Goal: Transaction & Acquisition: Register for event/course

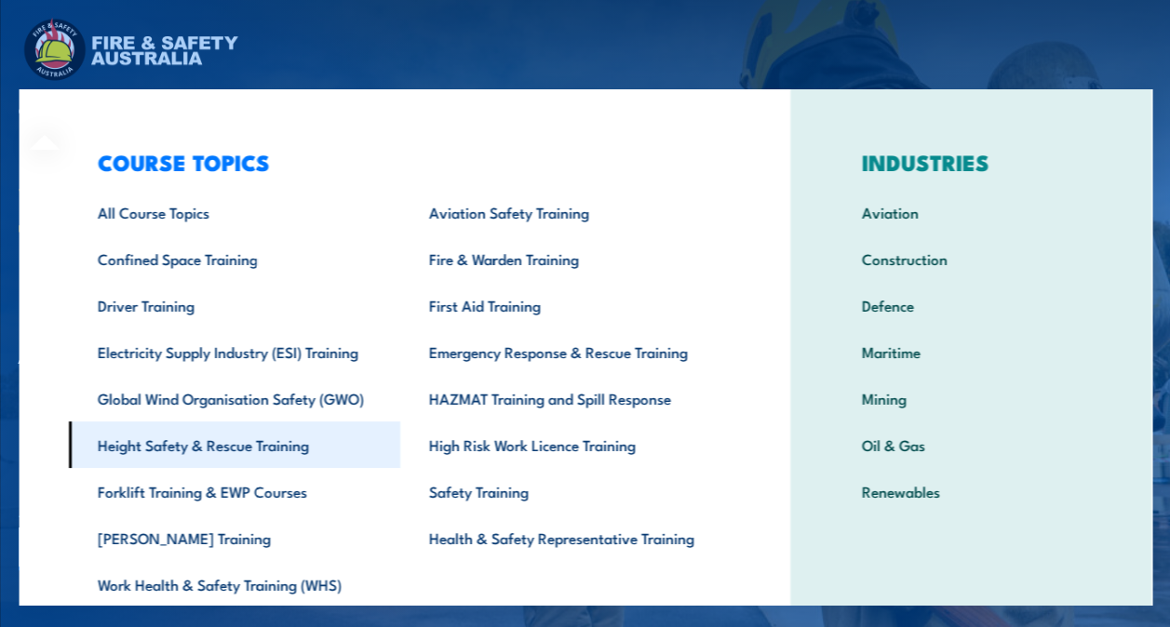
click at [166, 439] on link "Height Safety & Rescue Training" at bounding box center [233, 445] width 331 height 47
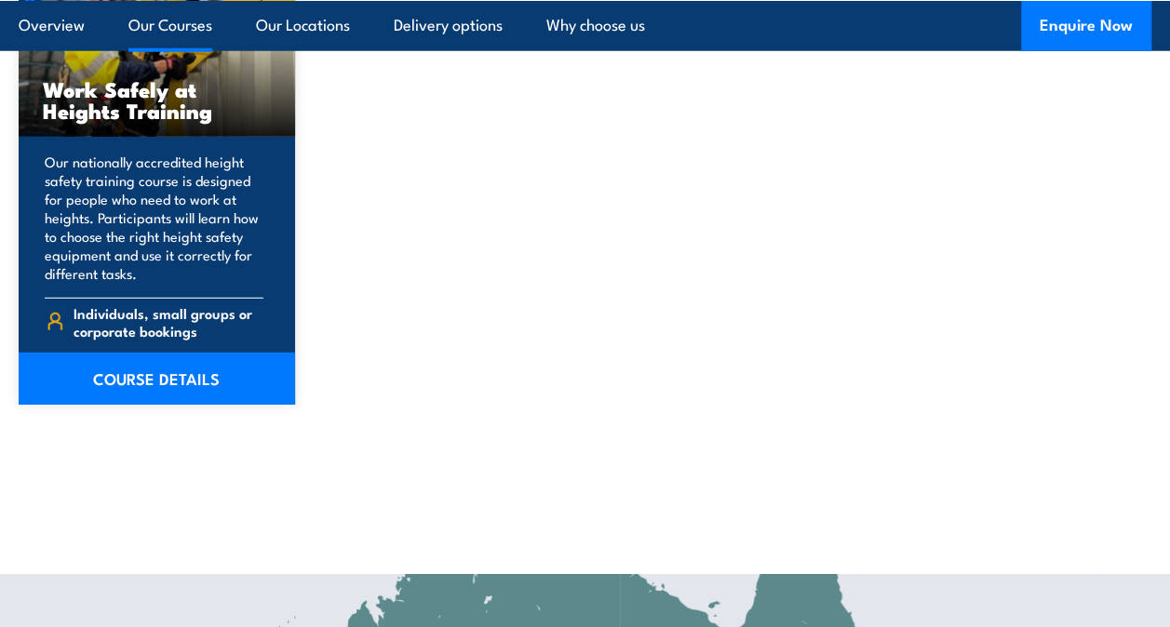
scroll to position [2552, 0]
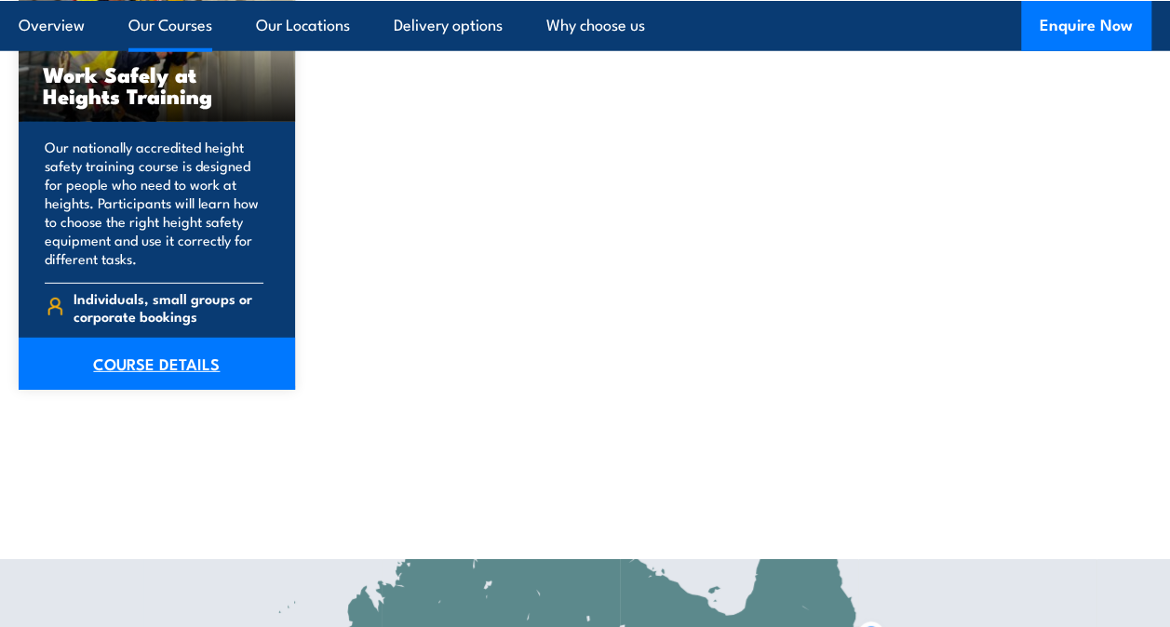
click at [140, 348] on link "COURSE DETAILS" at bounding box center [157, 364] width 276 height 52
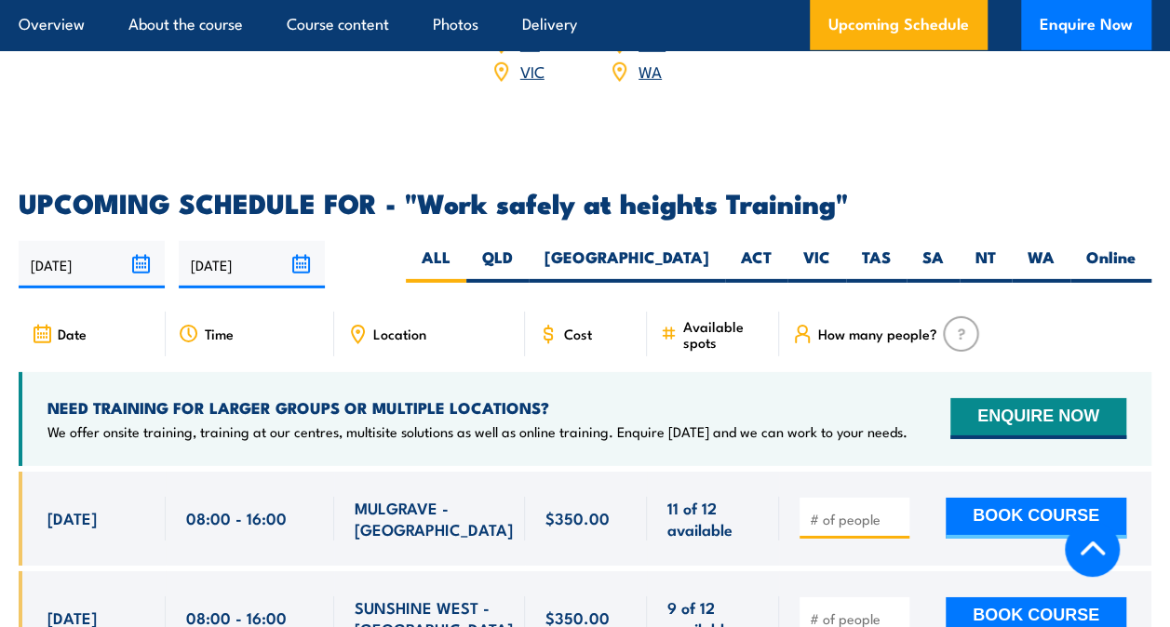
scroll to position [2775, 0]
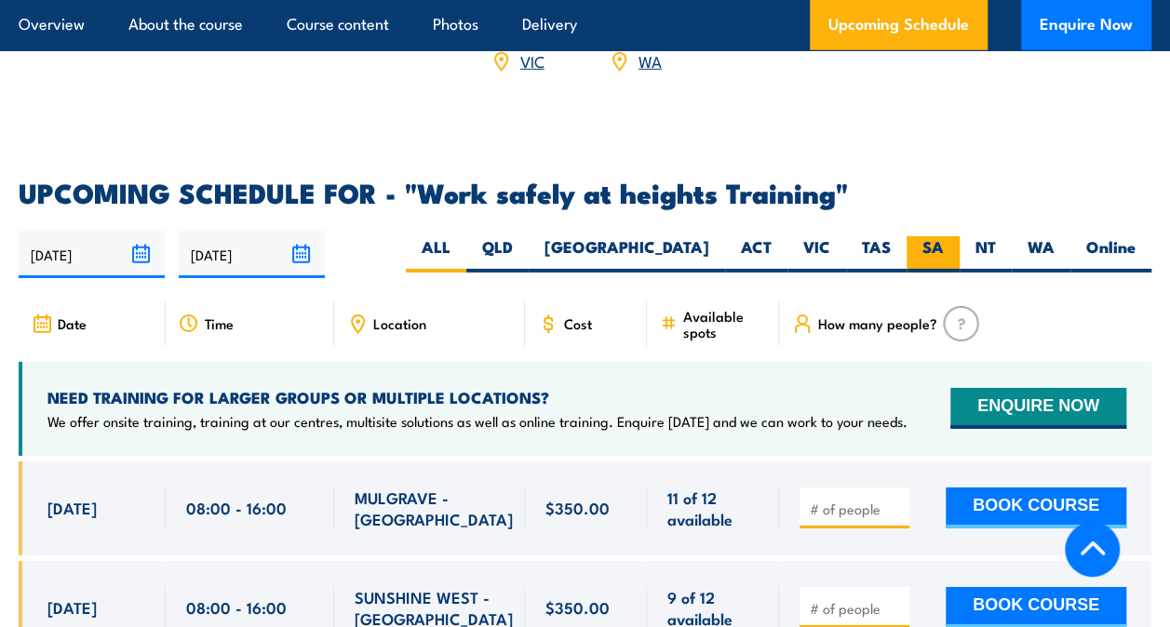
click at [925, 236] on label "SA" at bounding box center [932, 254] width 53 height 36
click at [944, 236] on input "SA" at bounding box center [950, 242] width 12 height 12
radio input "true"
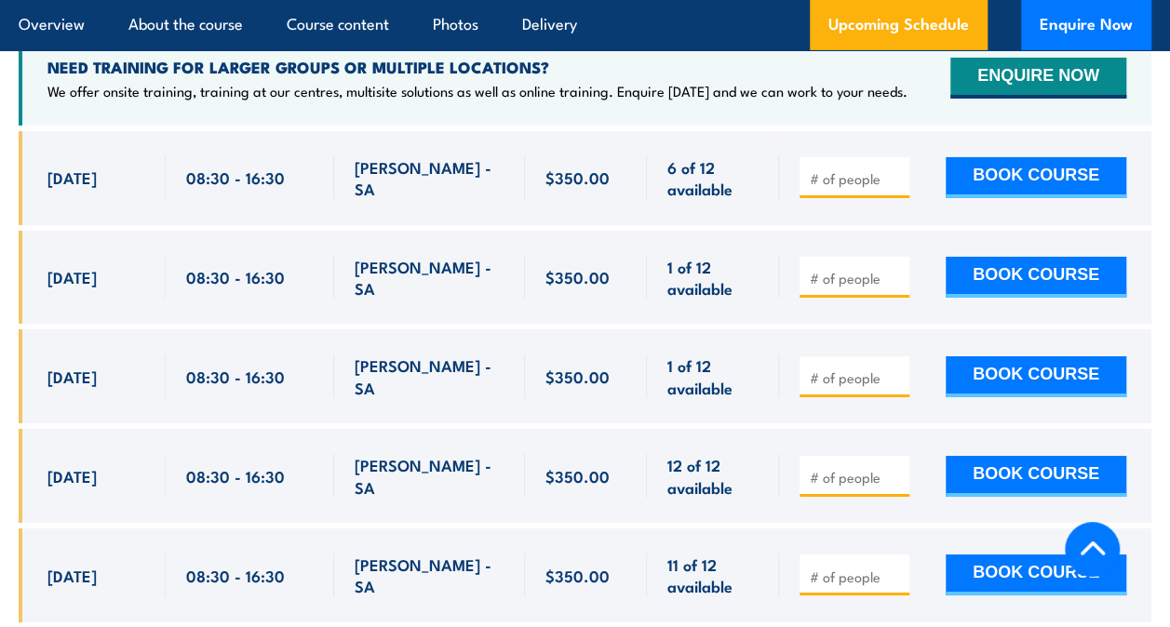
scroll to position [3106, 0]
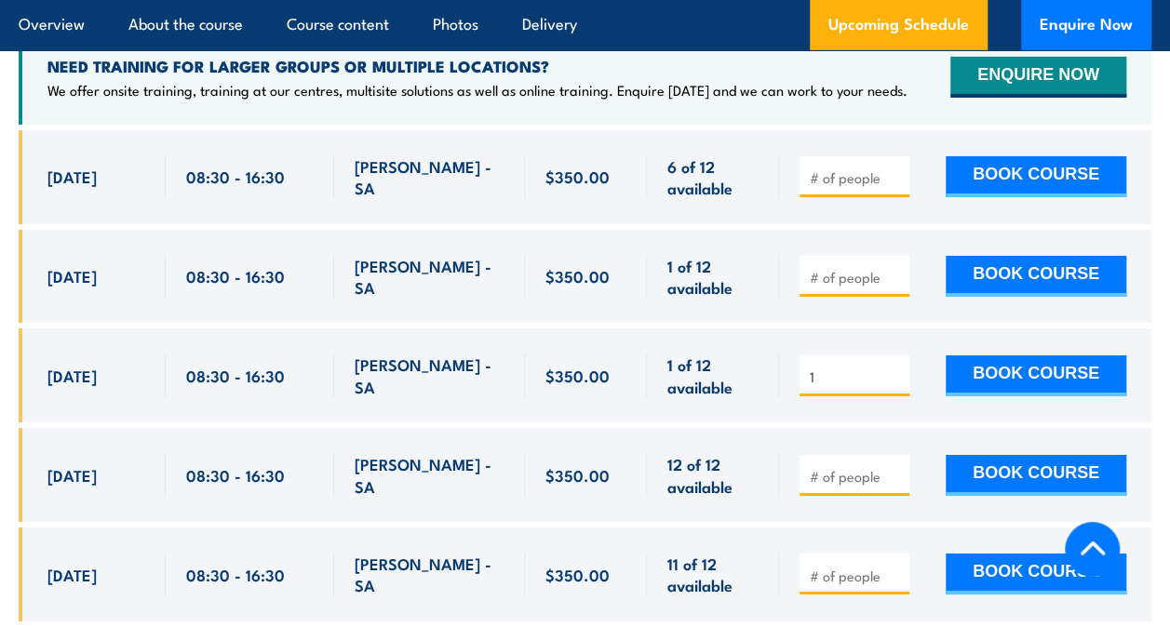
type input "1"
click at [893, 368] on input "1" at bounding box center [856, 377] width 93 height 19
click at [1003, 355] on button "BOOK COURSE" at bounding box center [1035, 375] width 181 height 41
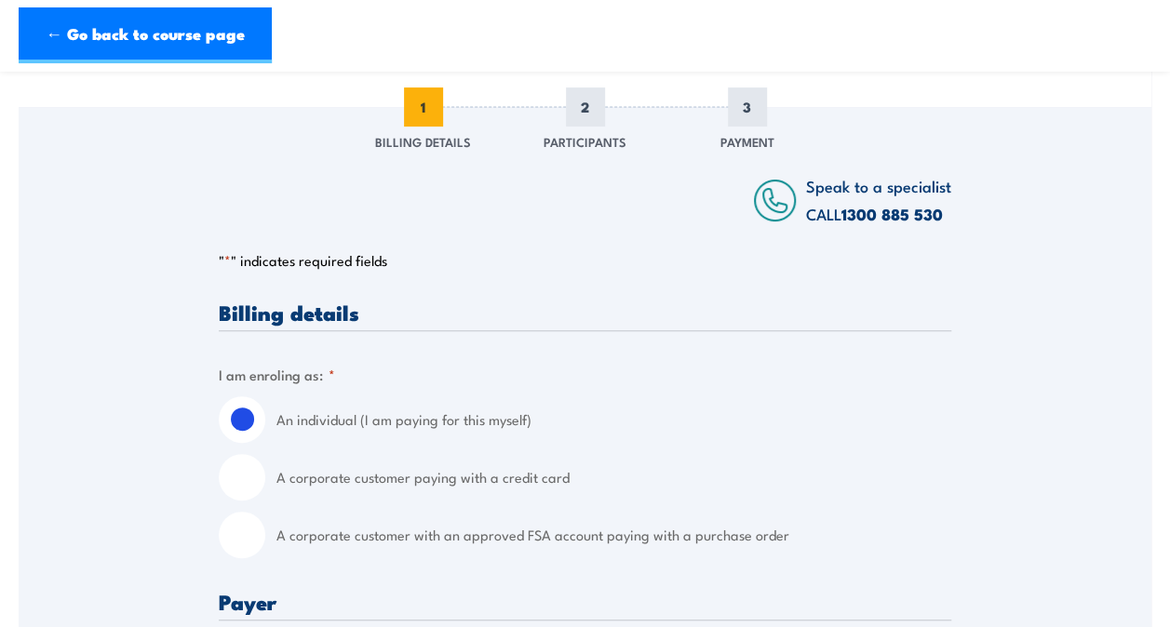
scroll to position [324, 0]
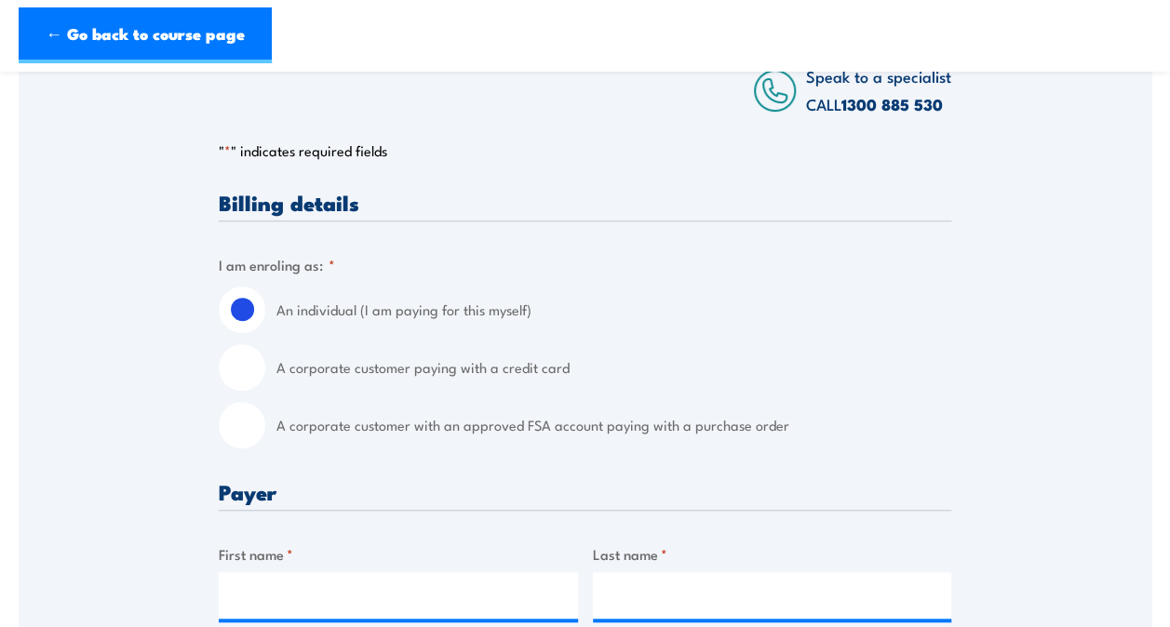
click at [244, 421] on input "A corporate customer with an approved FSA account paying with a purchase order" at bounding box center [242, 425] width 47 height 47
radio input "true"
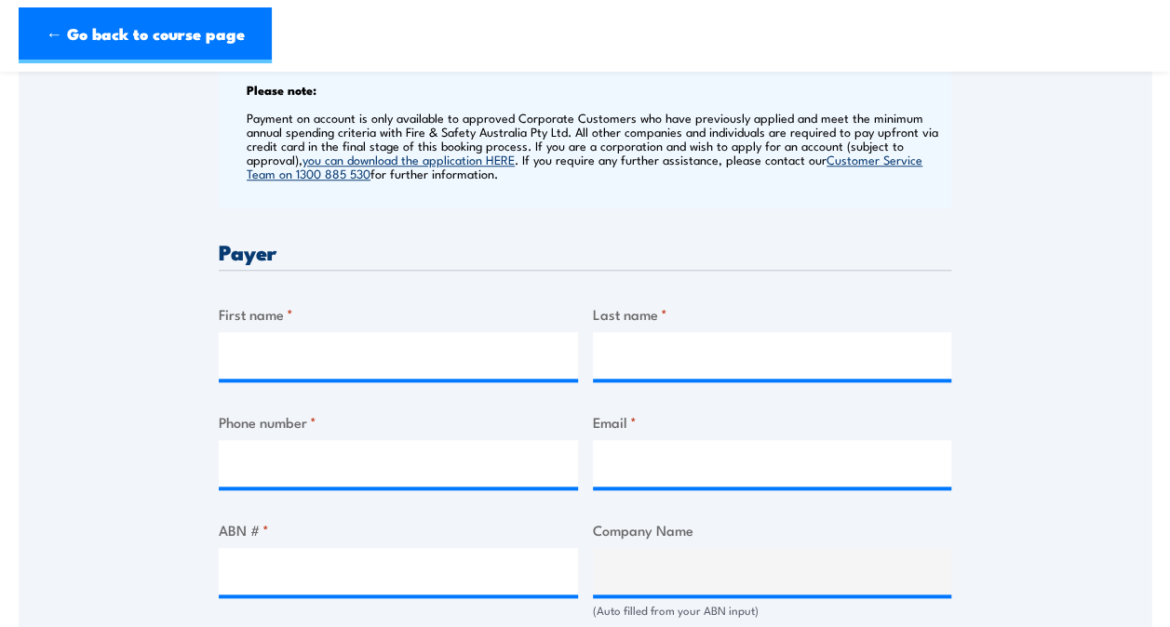
scroll to position [765, 0]
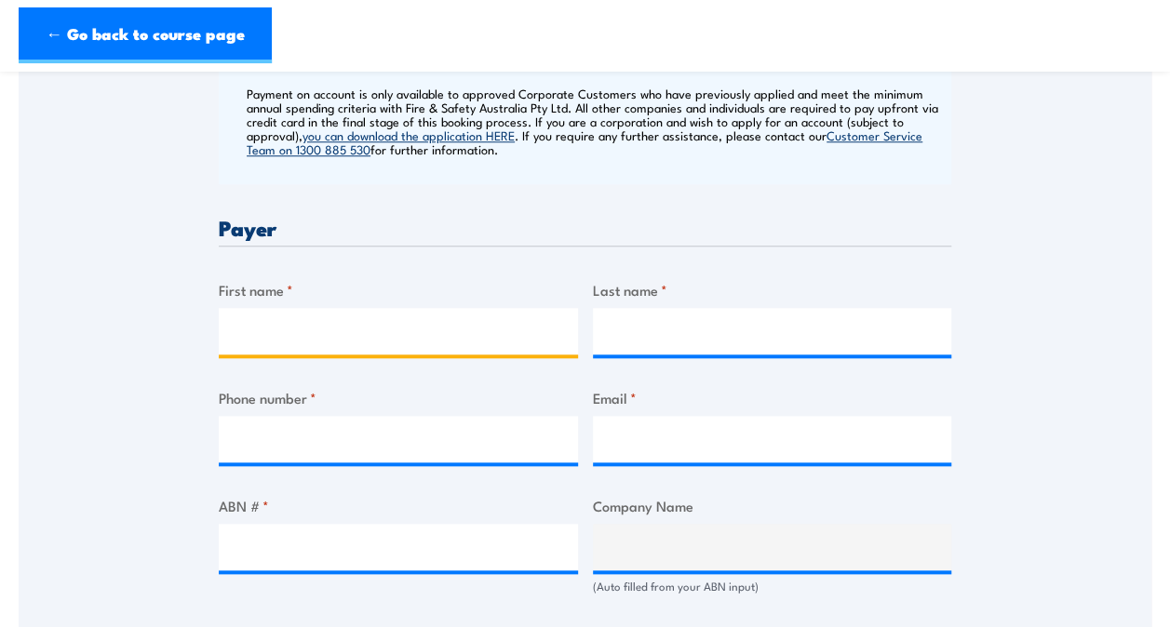
click at [331, 324] on input "First name *" at bounding box center [398, 331] width 359 height 47
type input "Cathy"
type input "Brennan"
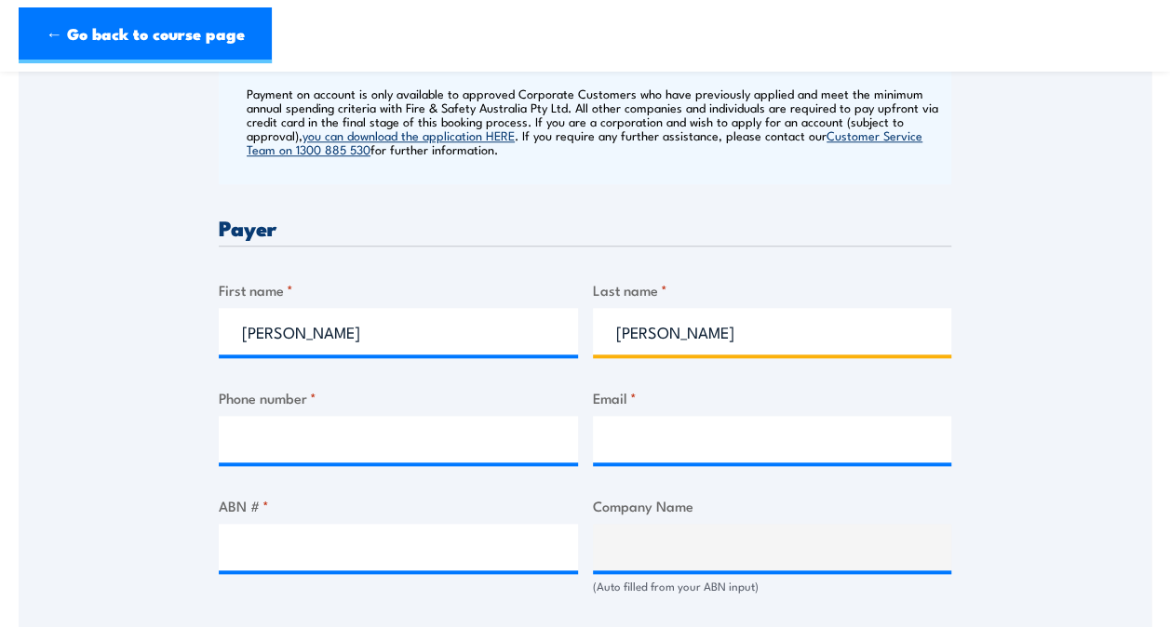
type input "0498685542"
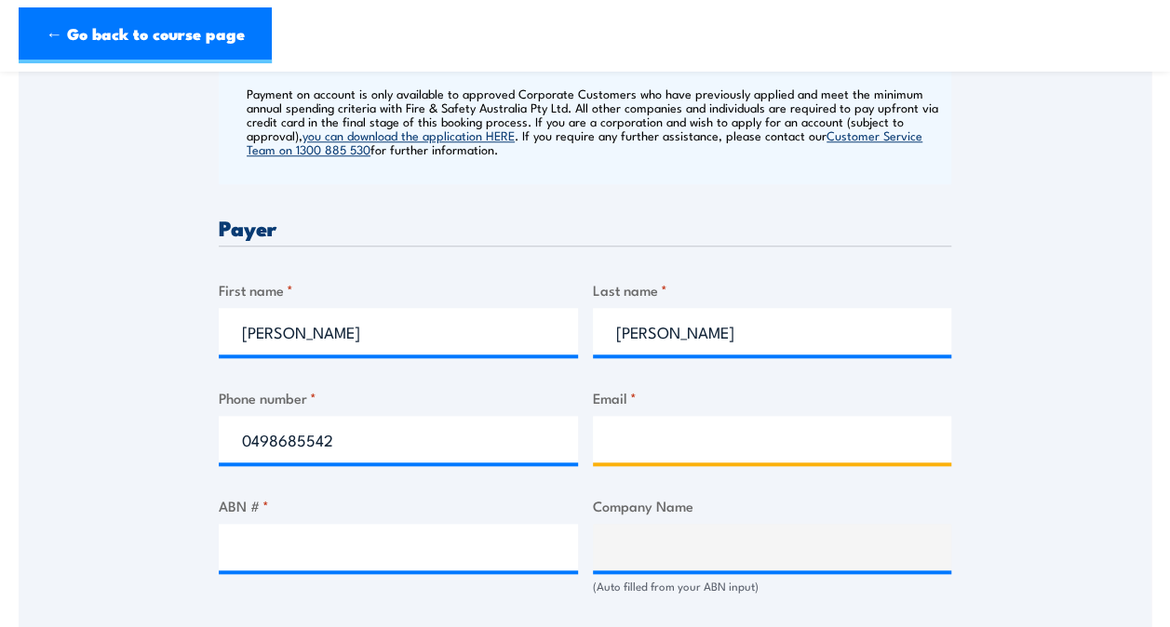
type input "cbrennan@agl.com.au"
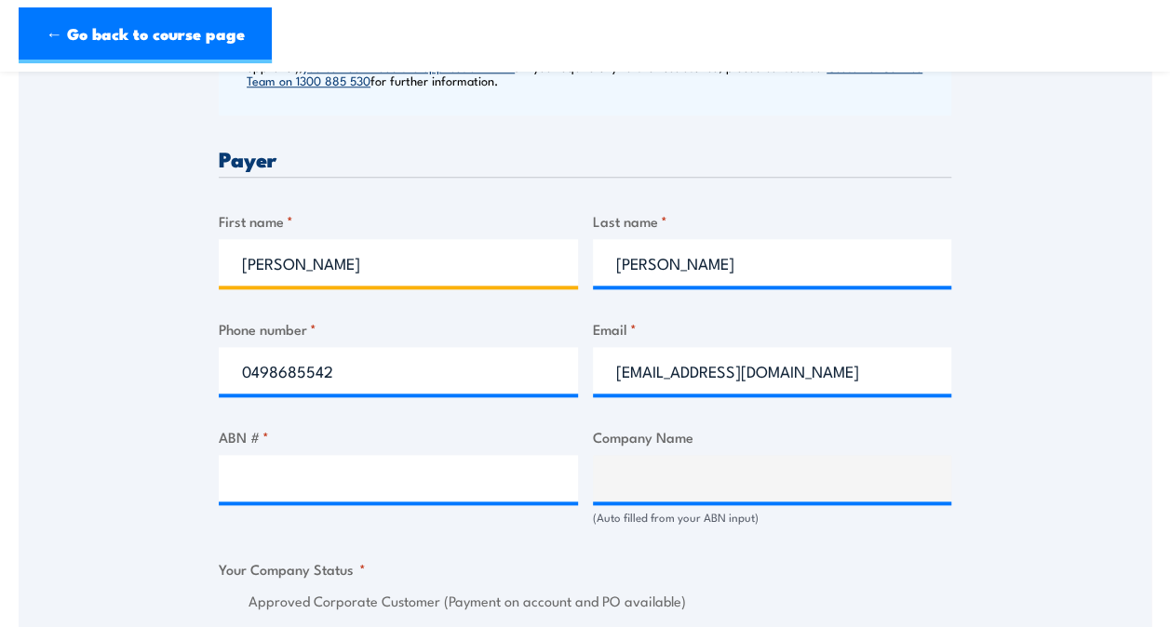
scroll to position [835, 0]
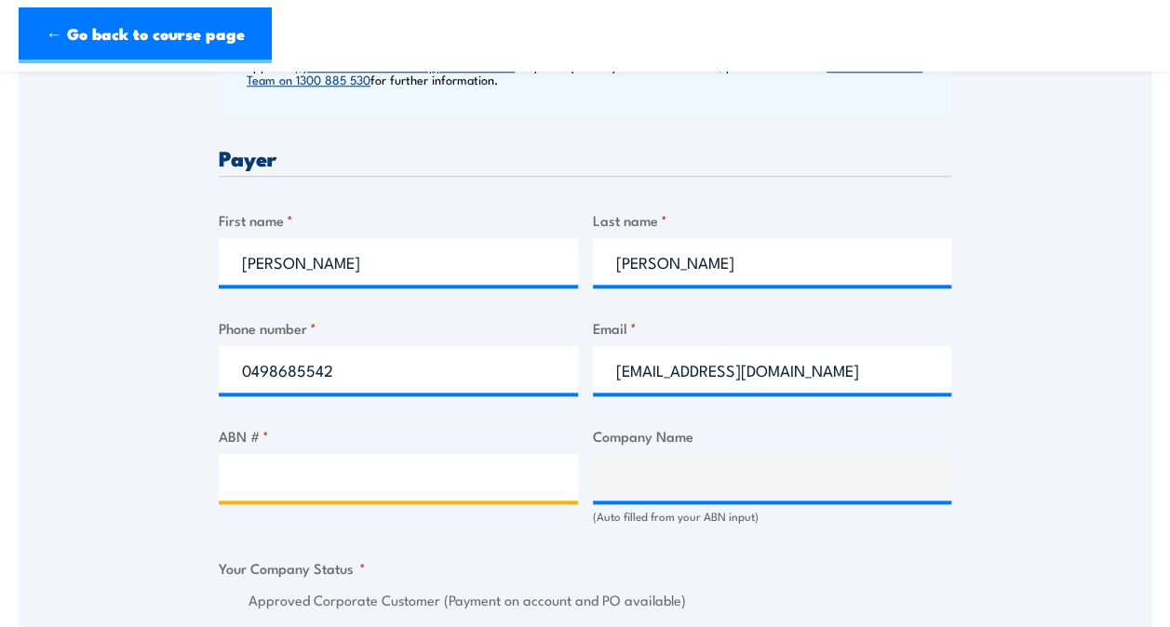
paste input "74 115 061 375"
type input "74 115 061 375"
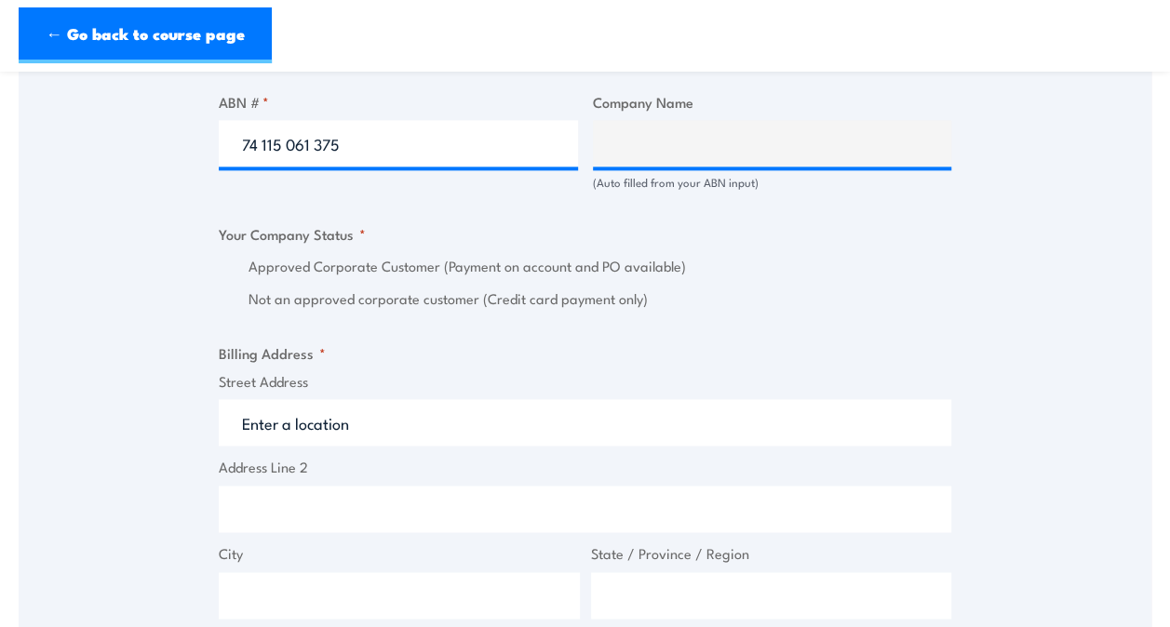
scroll to position [1172, 0]
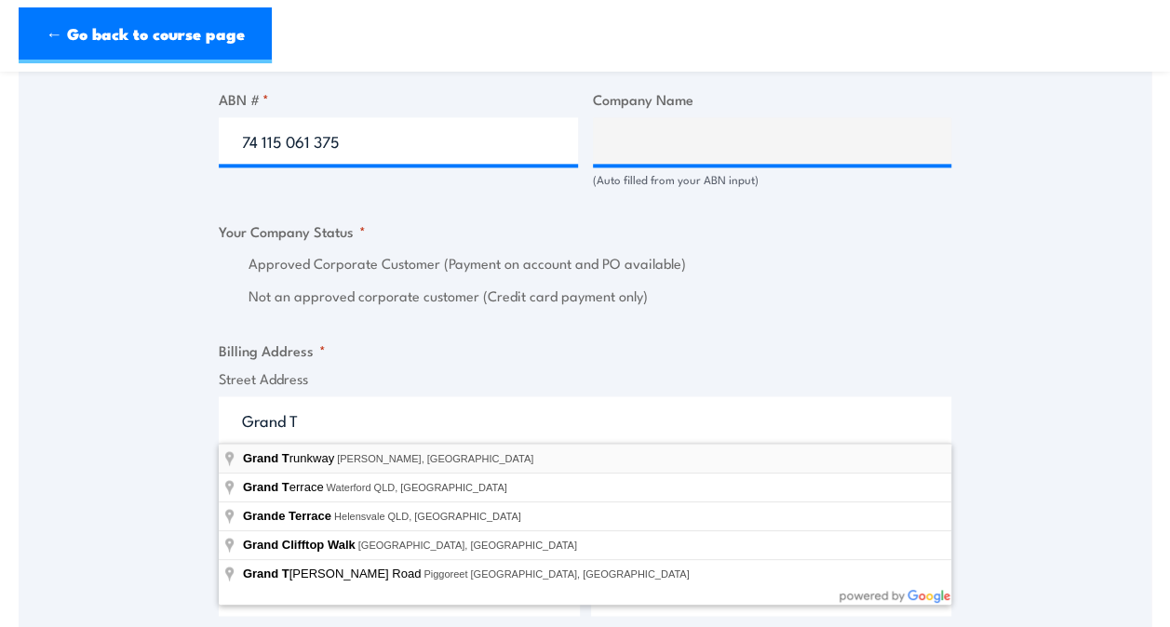
type input "Grand Trunkway, Gillman SA, Australia"
type input "Grand Trunkway"
type input "Gillman"
type input "South Australia"
type input "5013"
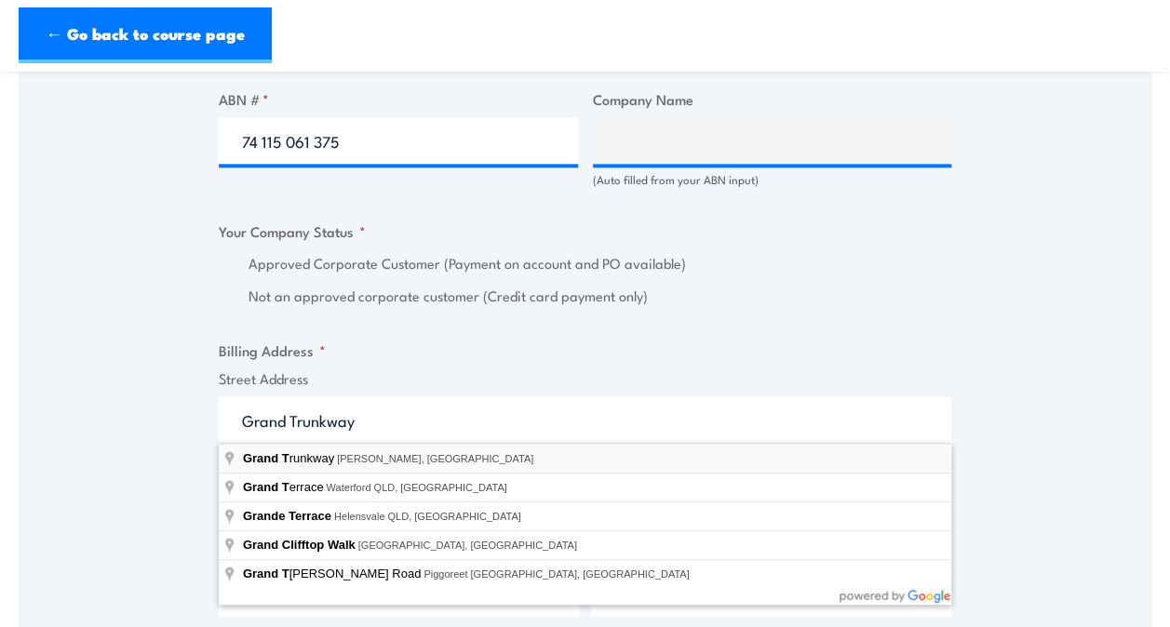
select select "Australia"
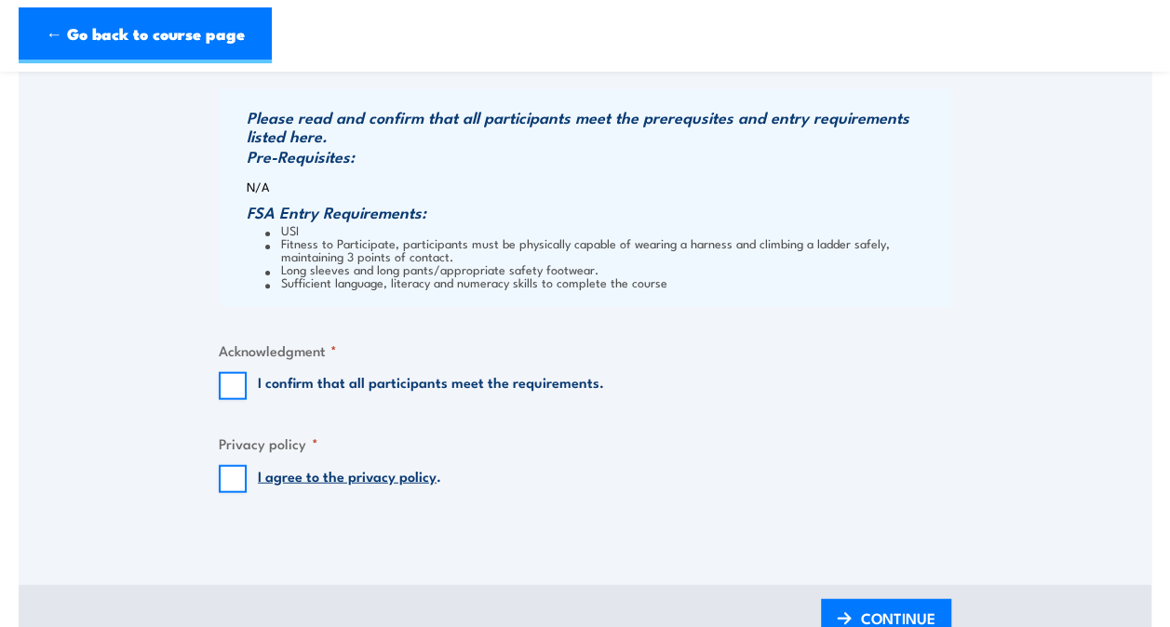
scroll to position [1911, 0]
click at [231, 378] on input "I confirm that all participants meet the requirements." at bounding box center [233, 385] width 28 height 28
checkbox input "true"
click at [231, 481] on input "I agree to the privacy policy ." at bounding box center [233, 478] width 28 height 28
checkbox input "true"
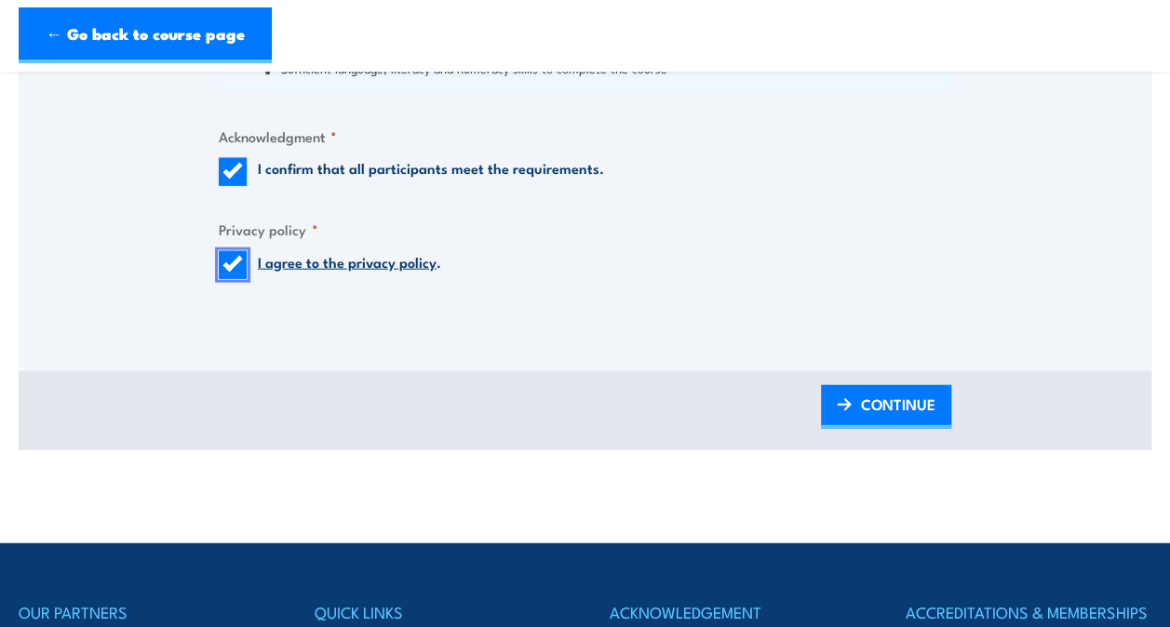
scroll to position [2125, 0]
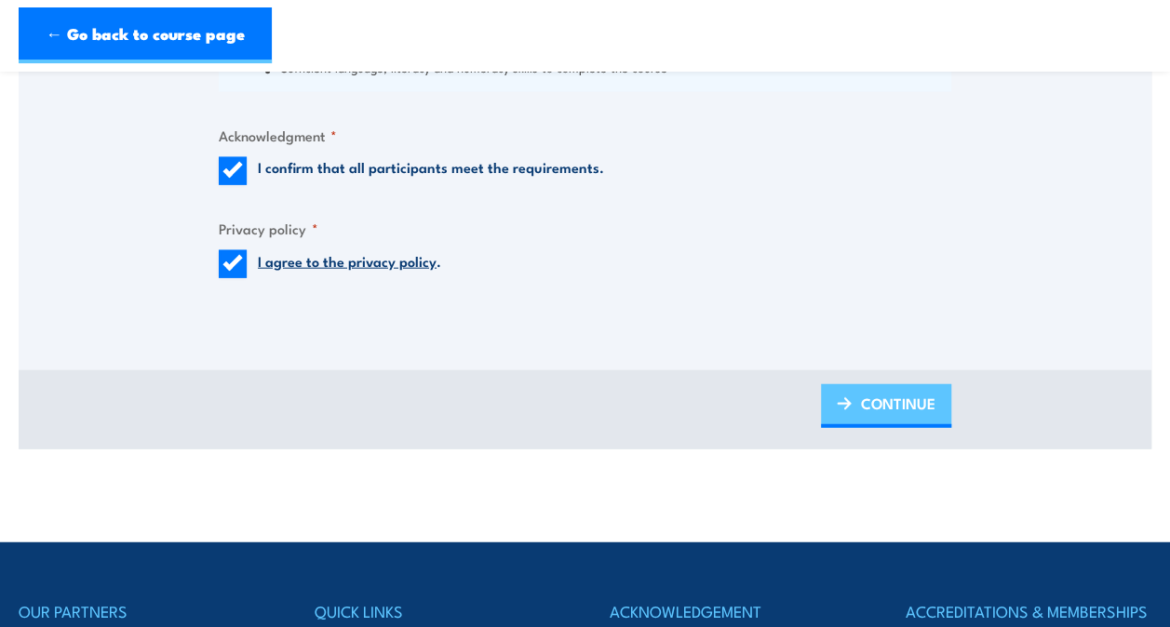
click at [888, 395] on span "CONTINUE" at bounding box center [898, 403] width 74 height 49
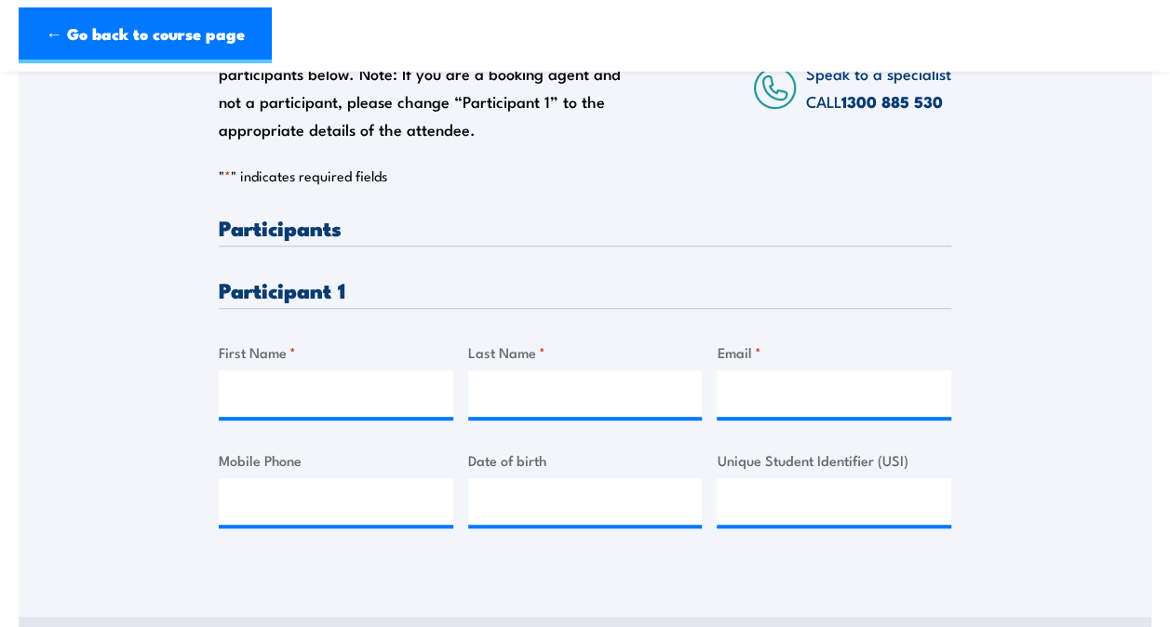
scroll to position [364, 0]
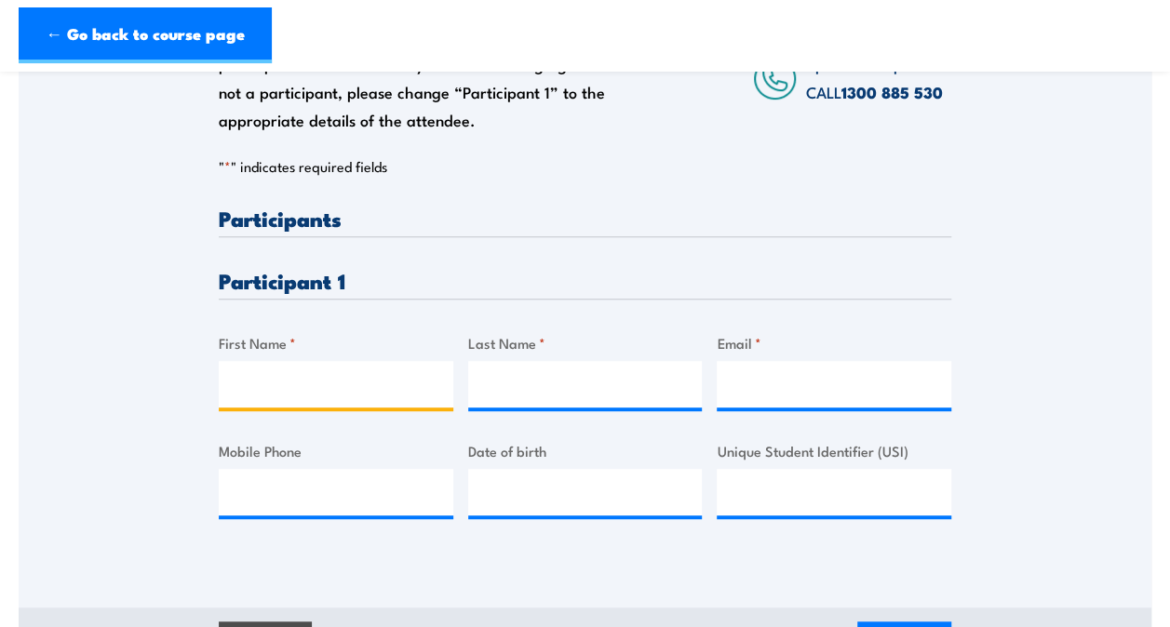
click at [307, 383] on input "First Name *" at bounding box center [336, 384] width 234 height 47
type input "Xinkai"
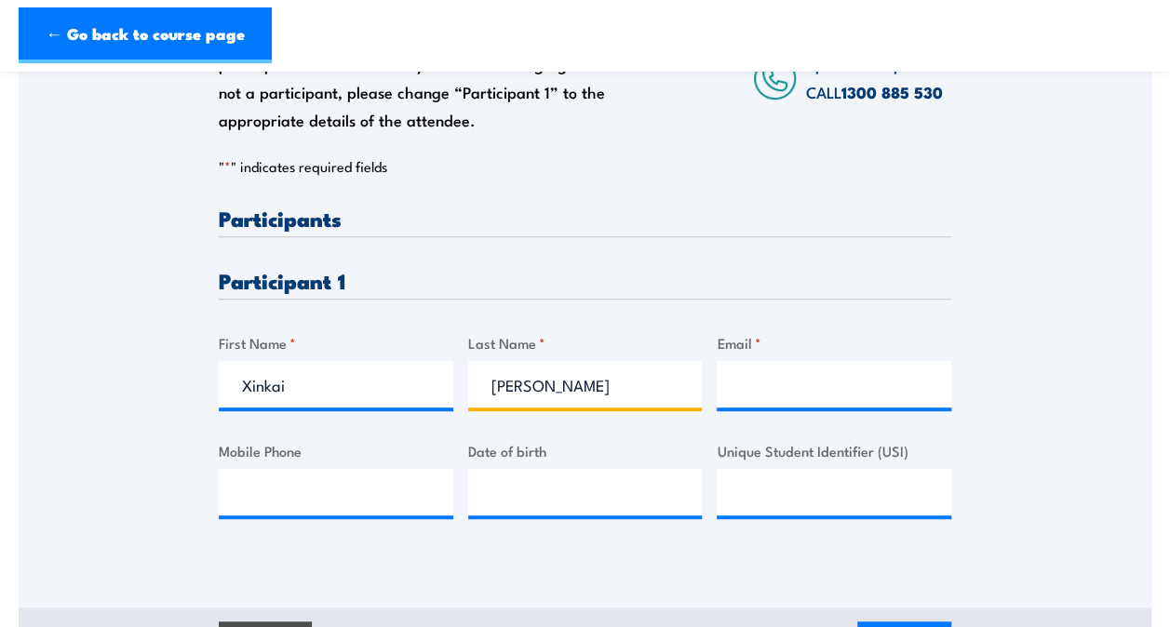
type input "Liu"
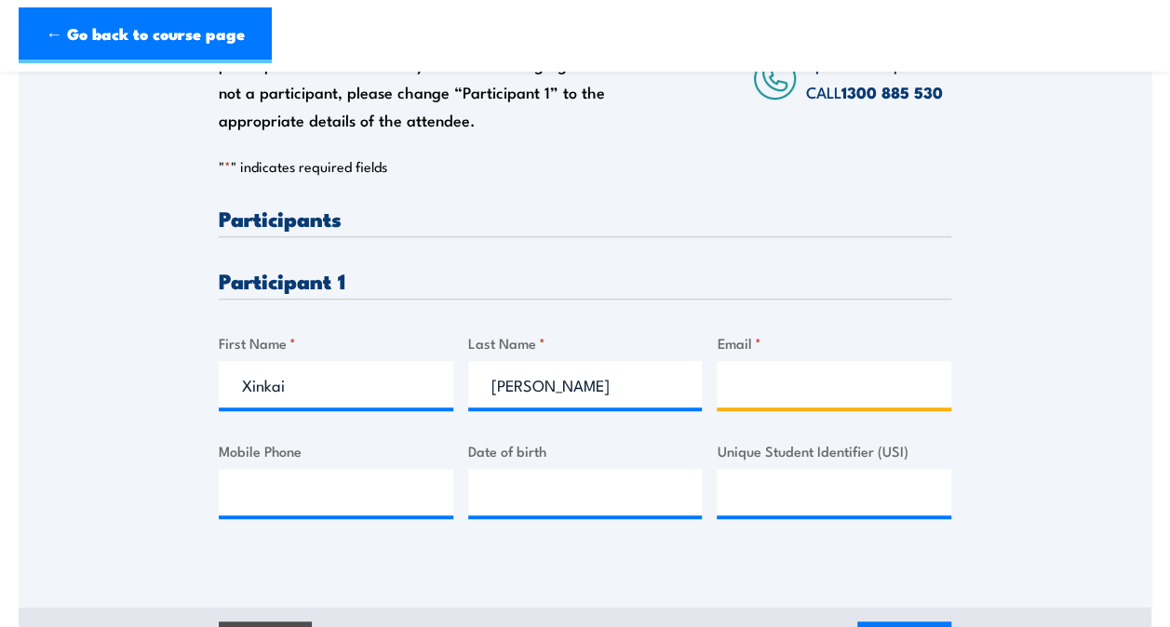
paste input "RLiu3@agl.com.au"
type input "RLiu3@agl.com.au"
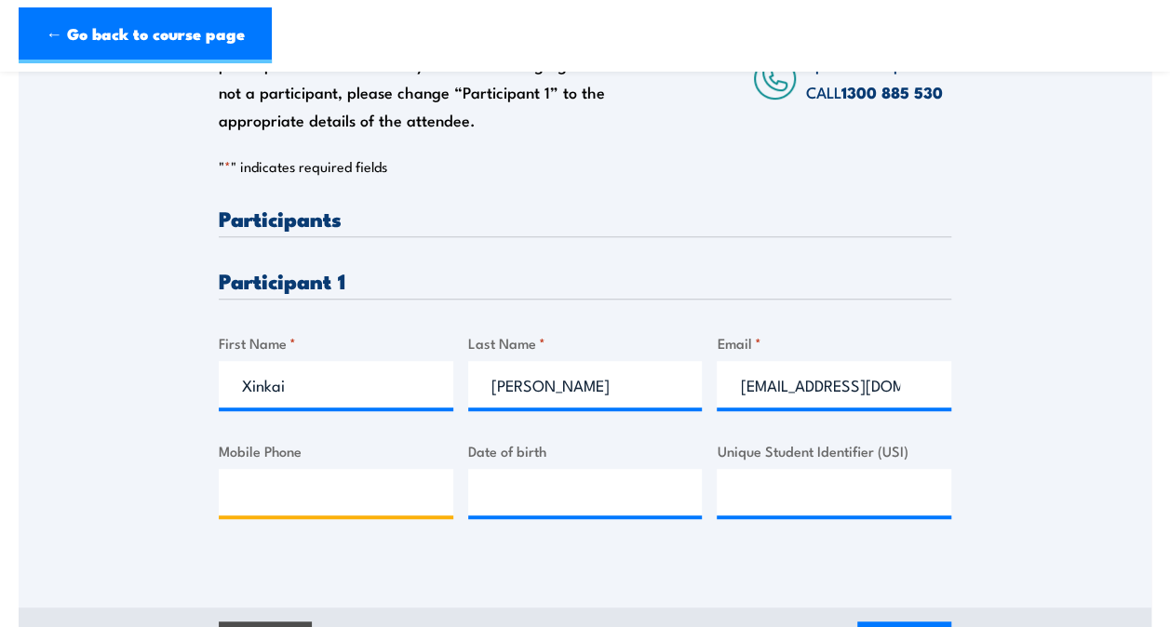
click at [241, 494] on input "Mobile Phone" at bounding box center [336, 492] width 234 height 47
paste input "0447 448 483"
type input "0447 448 483"
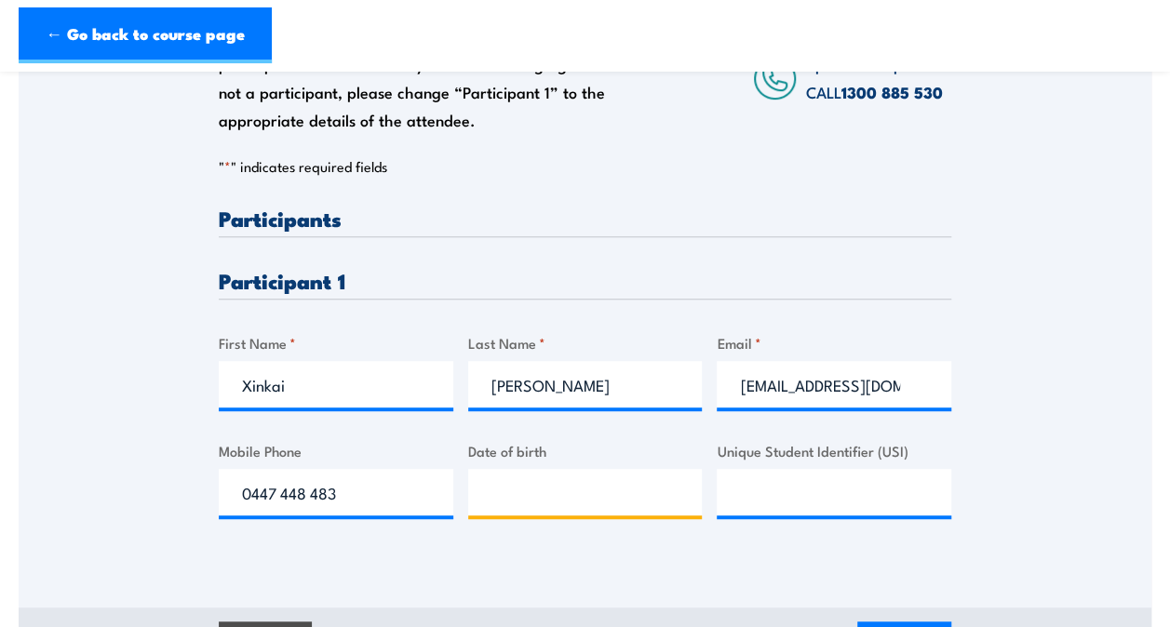
type input "__/__/____"
click at [488, 492] on input "__/__/____" at bounding box center [585, 492] width 234 height 47
type input "25/02/1994"
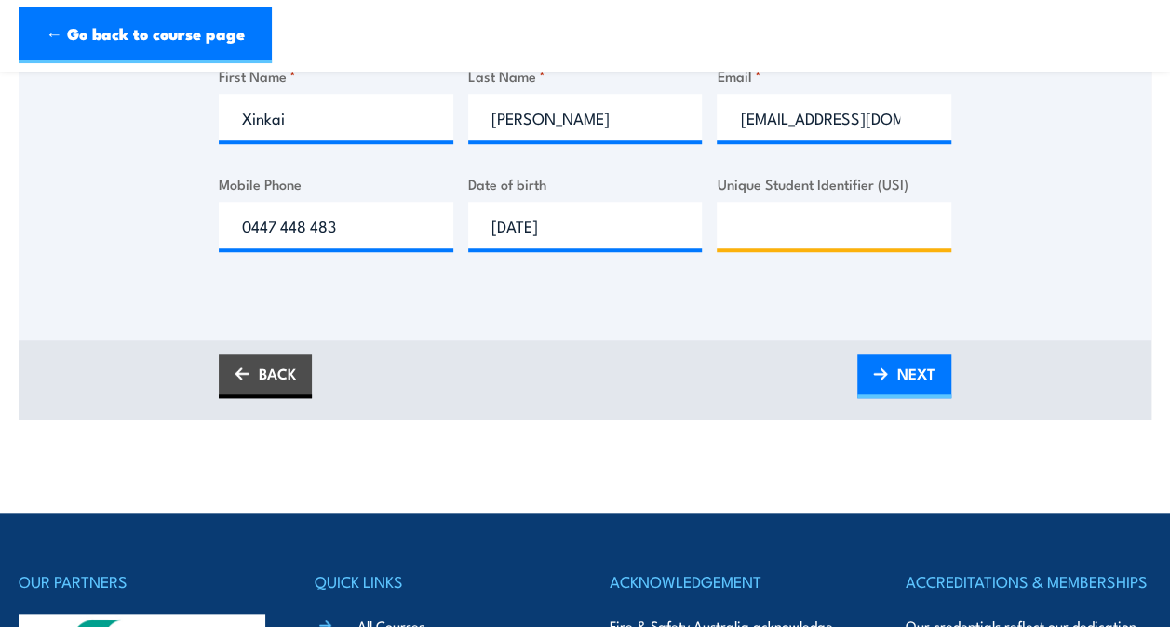
scroll to position [634, 0]
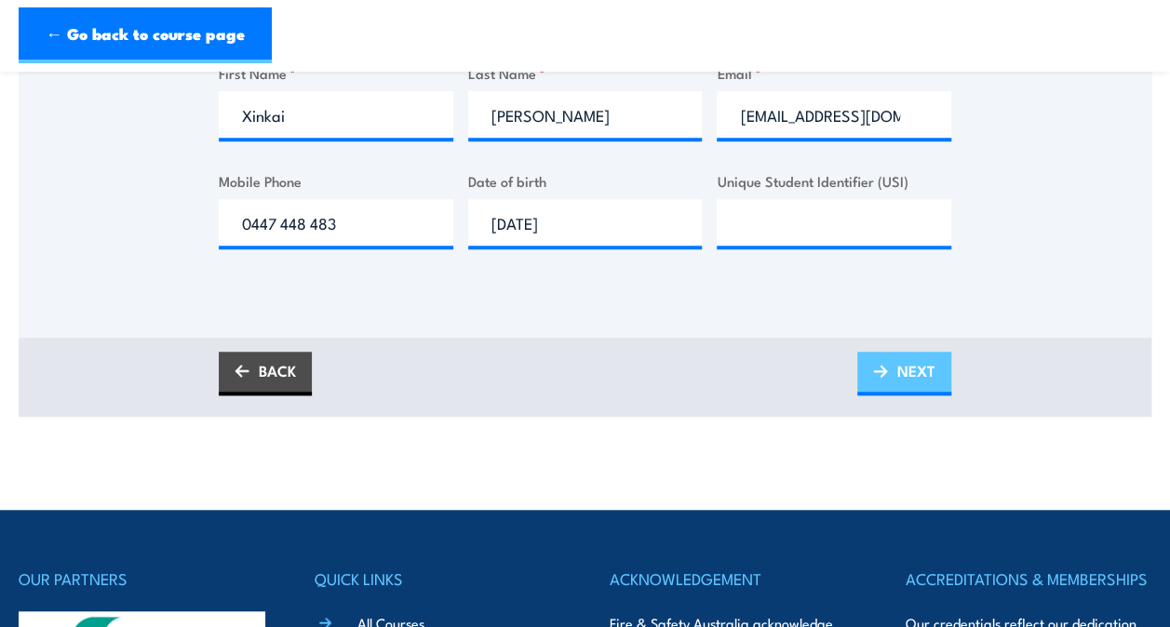
click at [895, 359] on link "NEXT" at bounding box center [904, 374] width 94 height 44
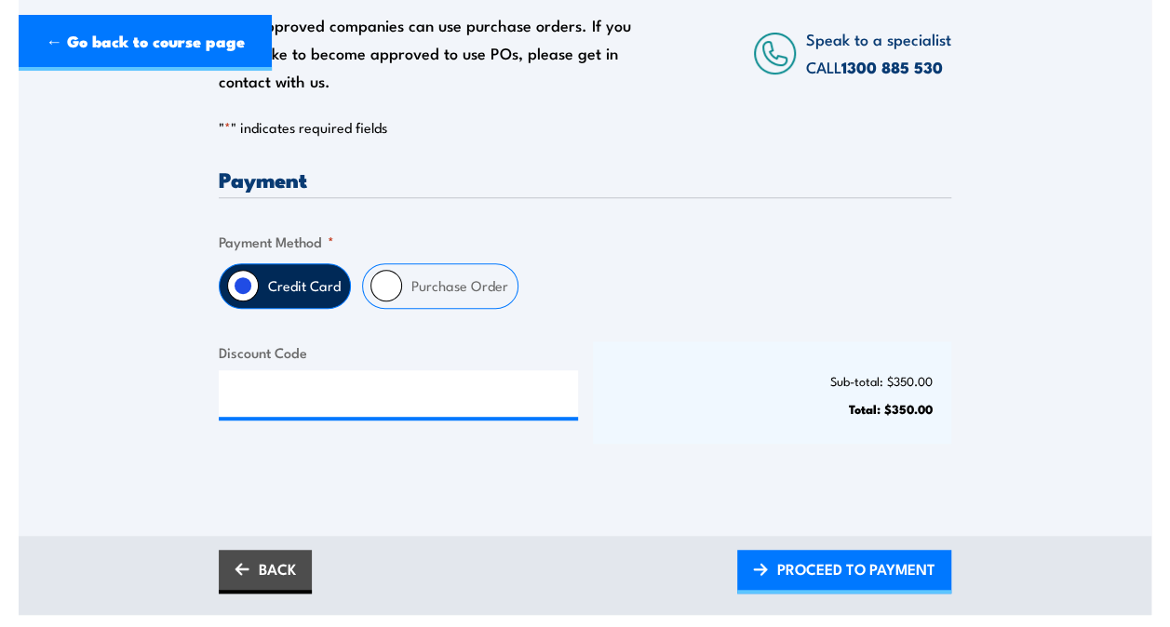
scroll to position [382, 0]
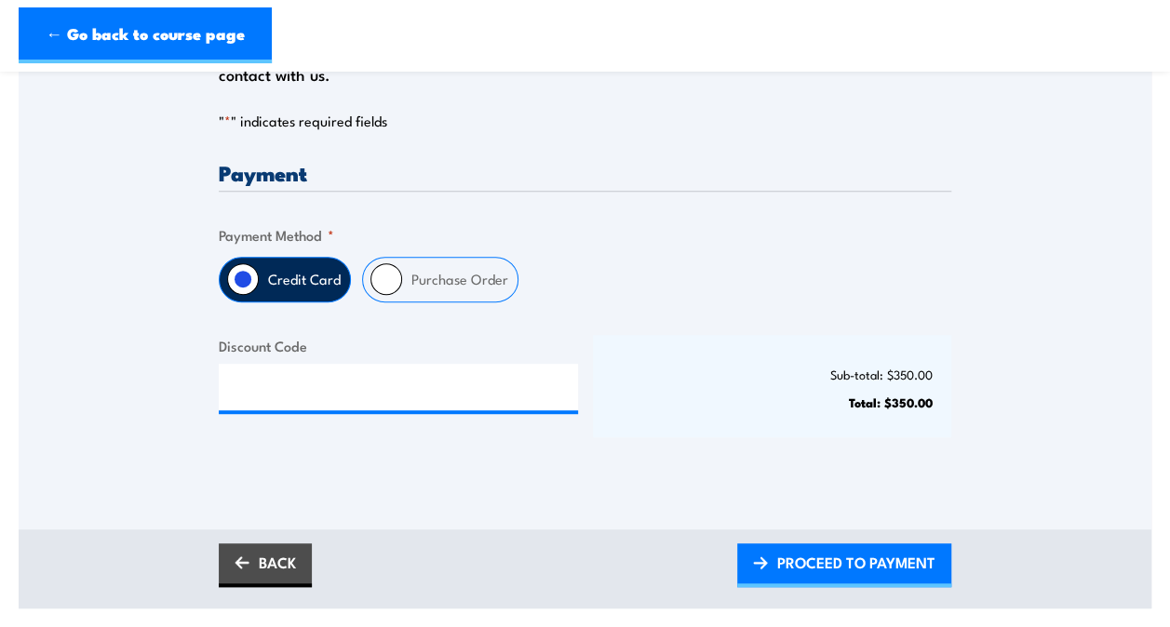
click at [385, 279] on input "Purchase Order" at bounding box center [386, 279] width 32 height 32
radio input "true"
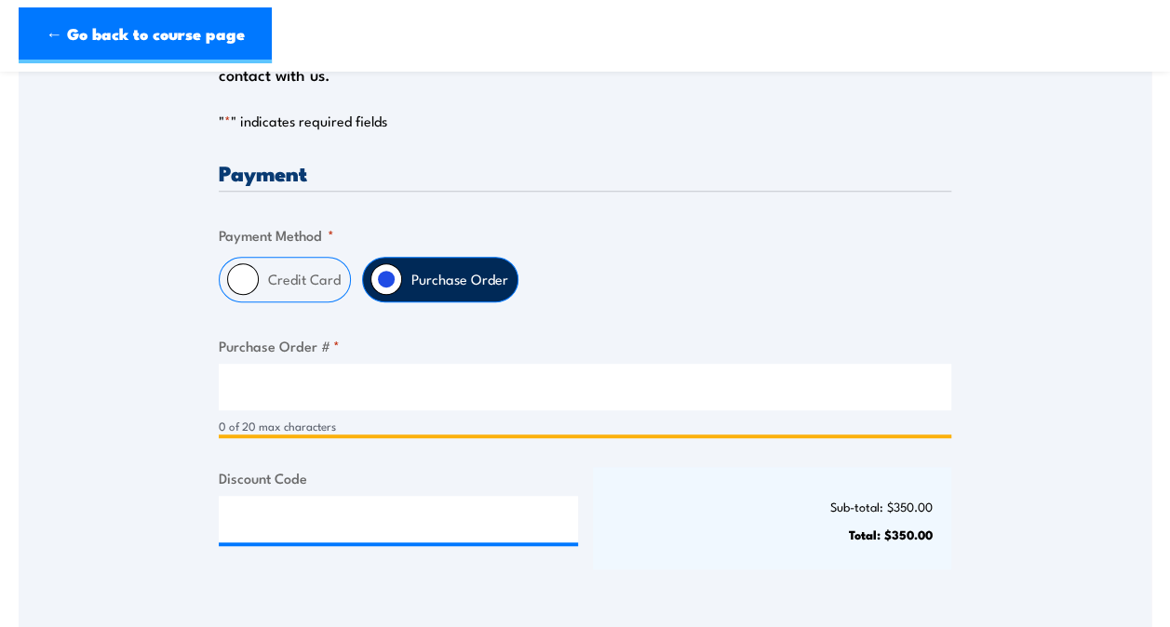
click at [268, 370] on input "Purchase Order # *" at bounding box center [585, 387] width 732 height 47
paste input "4500190708"
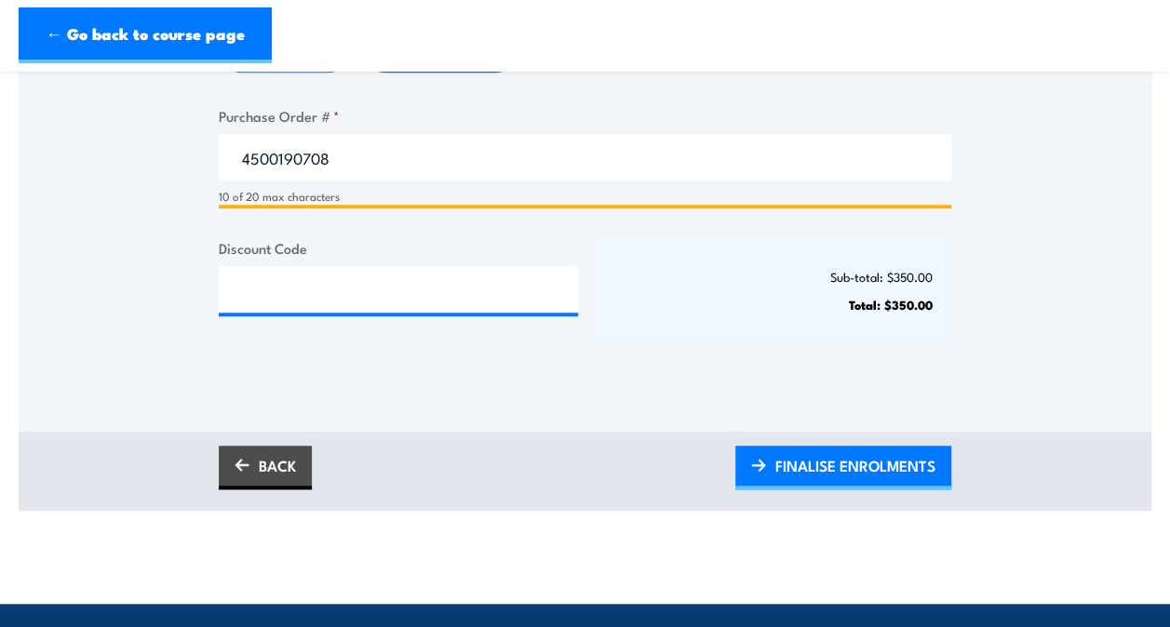
scroll to position [613, 0]
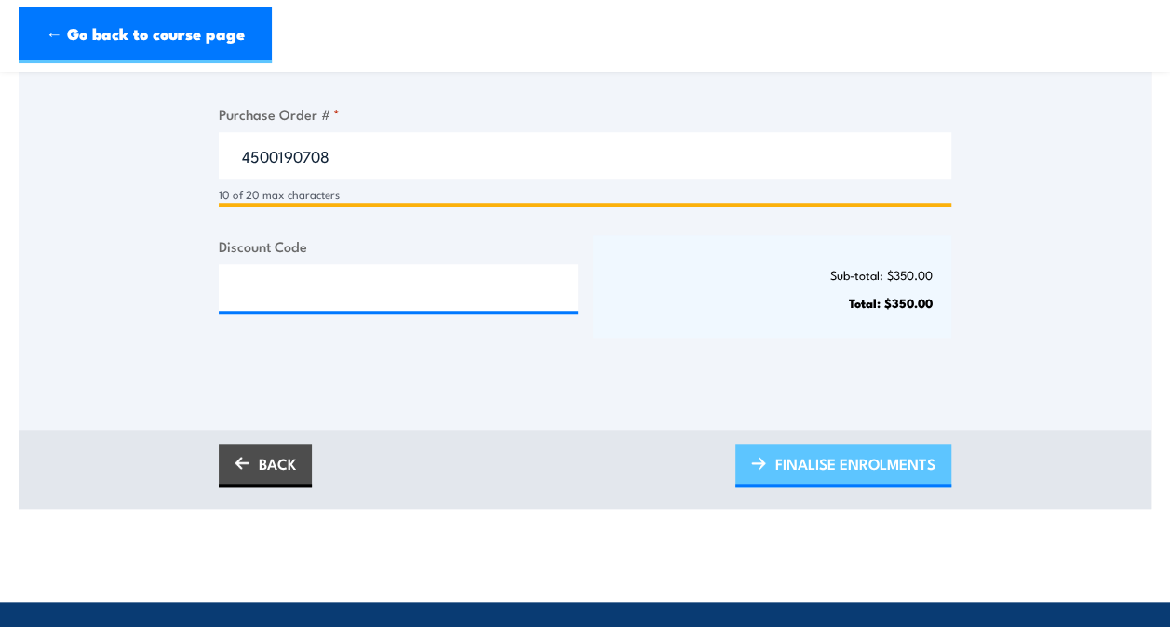
type input "4500190708"
click at [789, 462] on span "FINALISE ENROLMENTS" at bounding box center [855, 463] width 160 height 49
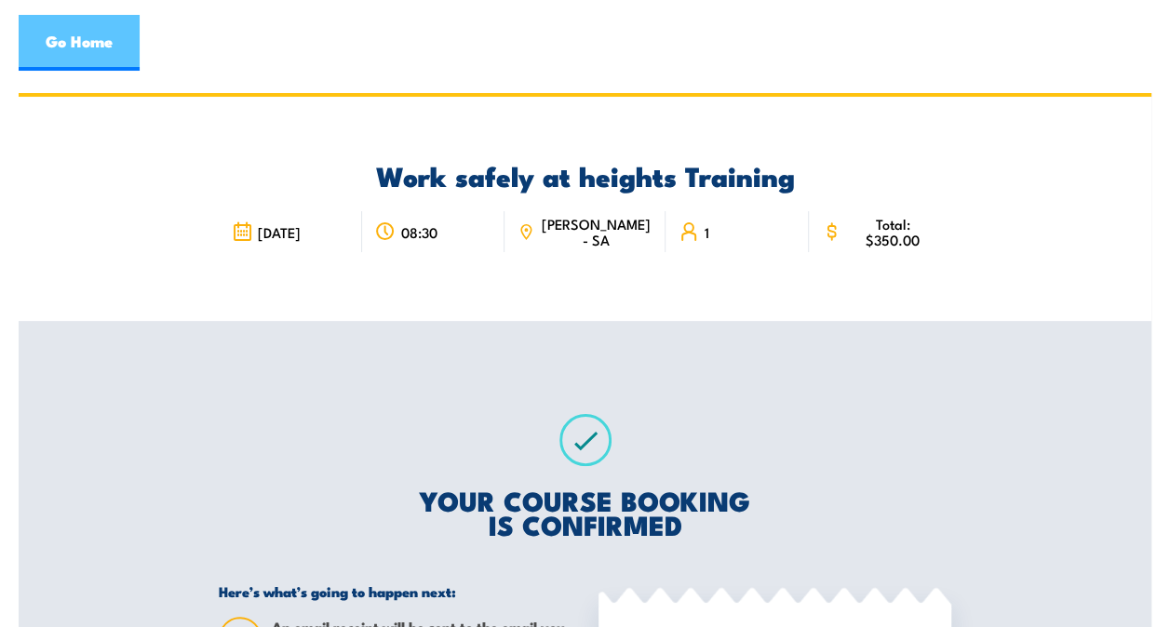
click at [100, 42] on link "Go Home" at bounding box center [79, 43] width 121 height 56
